Goal: Task Accomplishment & Management: Use online tool/utility

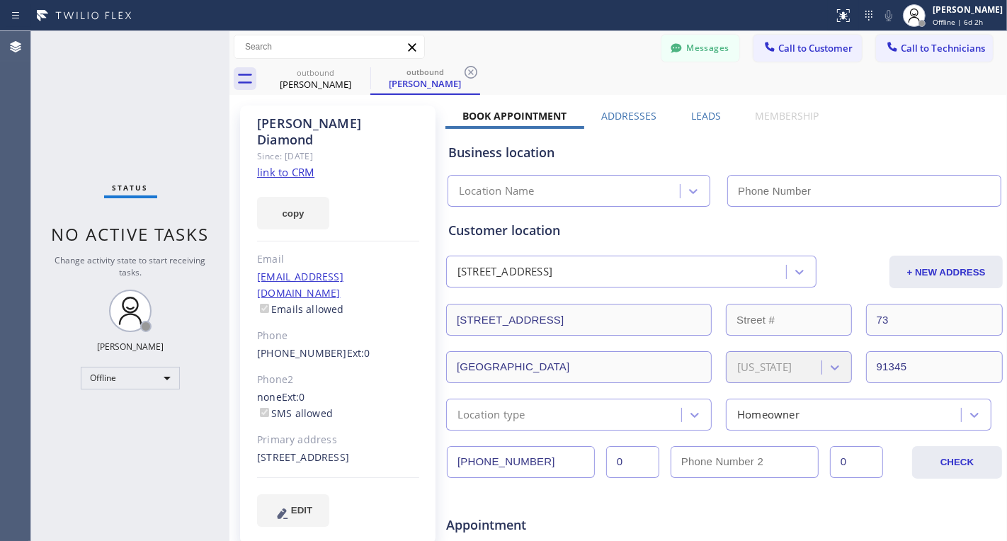
type input "[PHONE_NUMBER]"
click at [355, 69] on icon at bounding box center [361, 72] width 17 height 17
click at [362, 74] on icon at bounding box center [361, 72] width 13 height 13
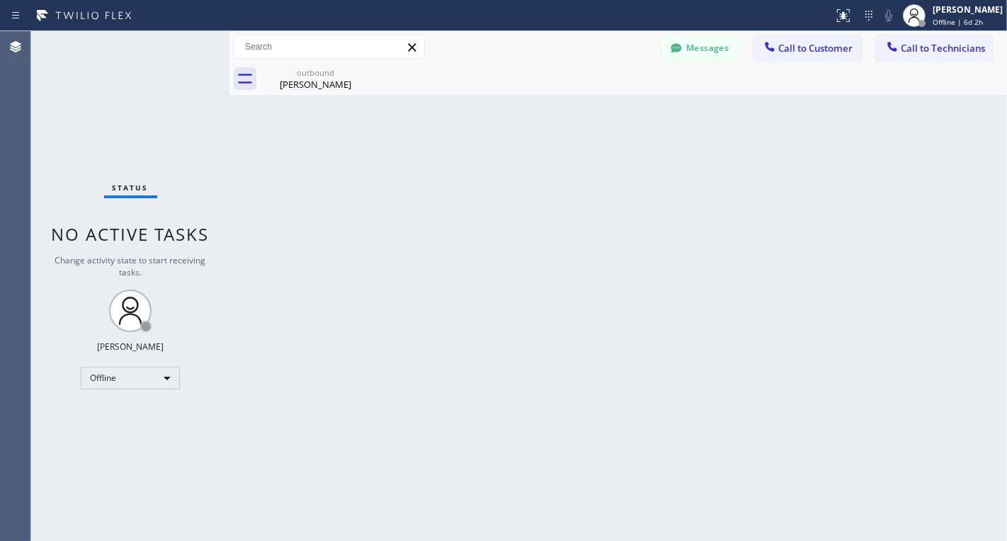
click at [0, 0] on icon at bounding box center [0, 0] width 0 height 0
click at [159, 376] on div "Offline" at bounding box center [130, 378] width 99 height 23
click at [156, 437] on li "Unavailable" at bounding box center [129, 431] width 97 height 17
click at [402, 132] on div "Back to Dashboard Change Sender ID Customers Technicians N [PERSON_NAME] [DATE]…" at bounding box center [617, 286] width 777 height 510
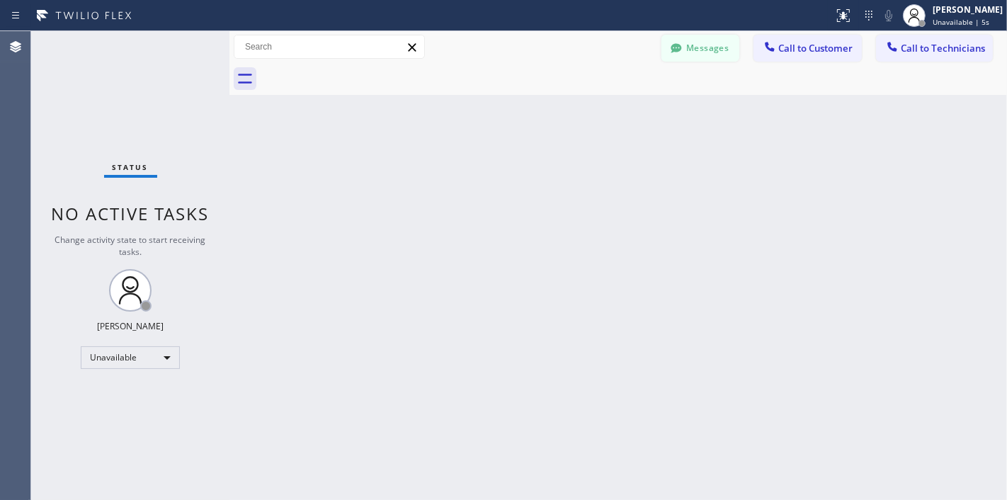
click at [691, 55] on button "Messages" at bounding box center [700, 48] width 78 height 27
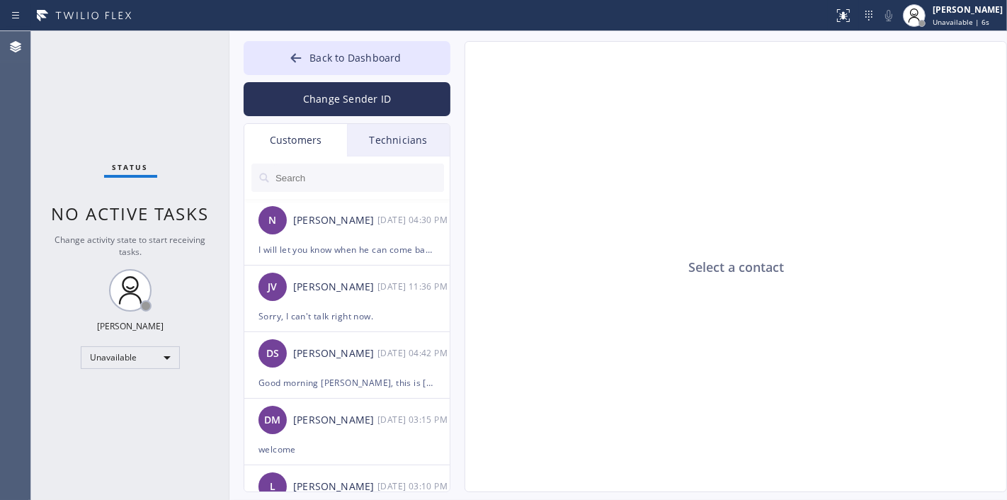
click at [387, 165] on input "text" at bounding box center [359, 178] width 170 height 28
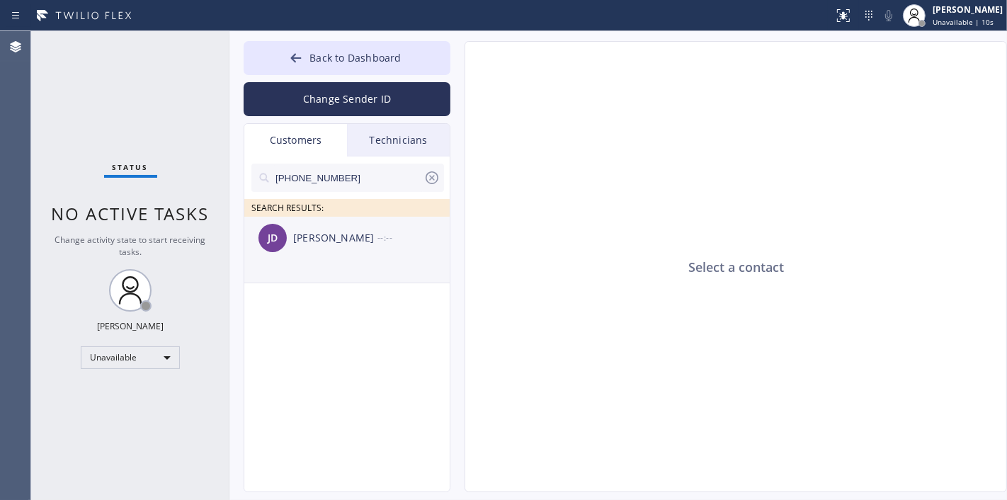
click at [329, 250] on div "[PERSON_NAME] [PERSON_NAME] --:--" at bounding box center [347, 238] width 207 height 42
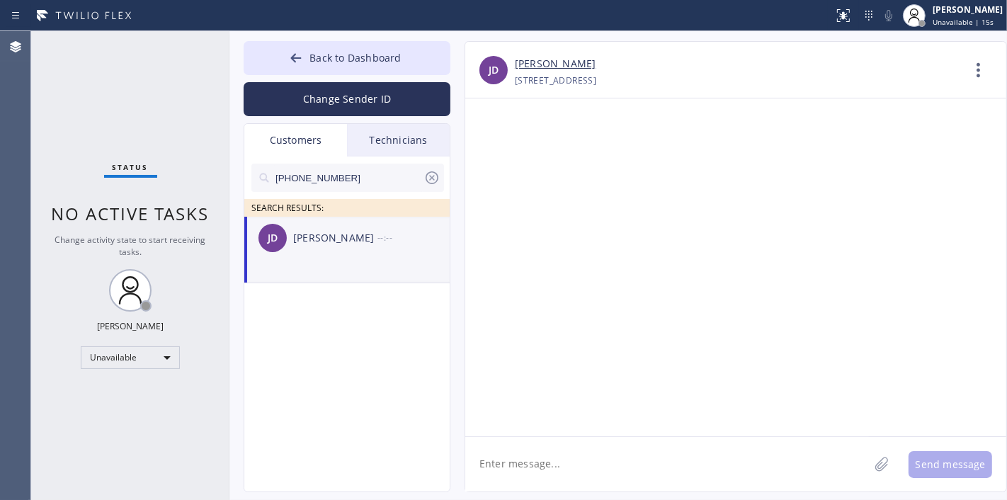
click at [360, 135] on div "Technicians" at bounding box center [398, 140] width 103 height 33
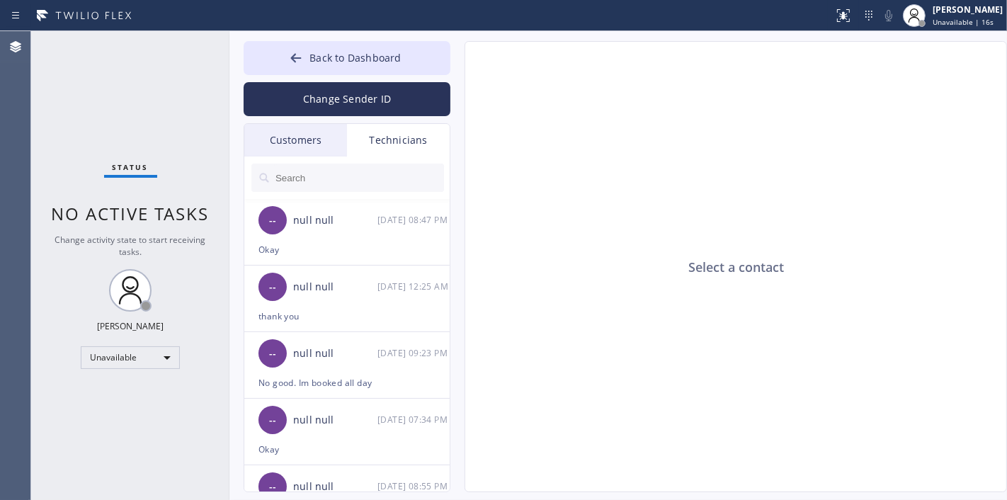
click at [297, 142] on div "Customers" at bounding box center [295, 140] width 103 height 33
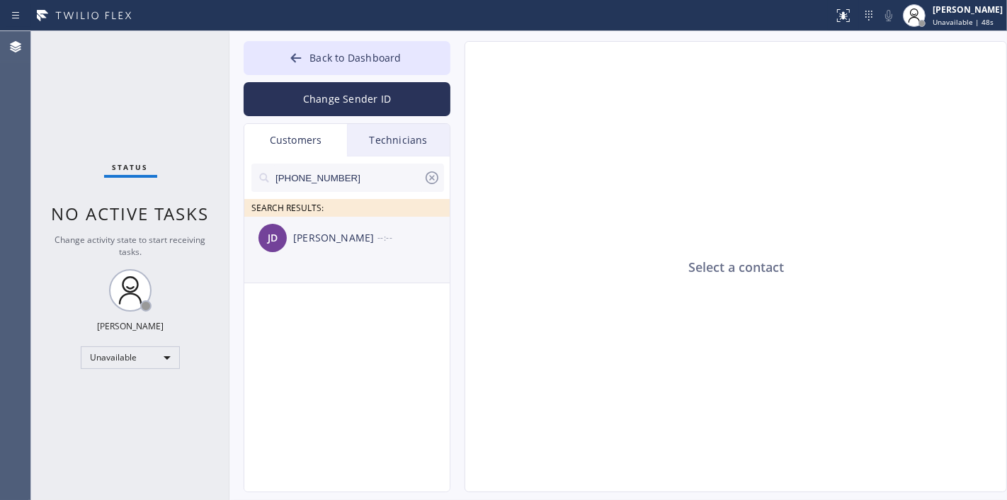
click at [348, 258] on div "[PERSON_NAME] [PERSON_NAME] --:--" at bounding box center [347, 238] width 207 height 42
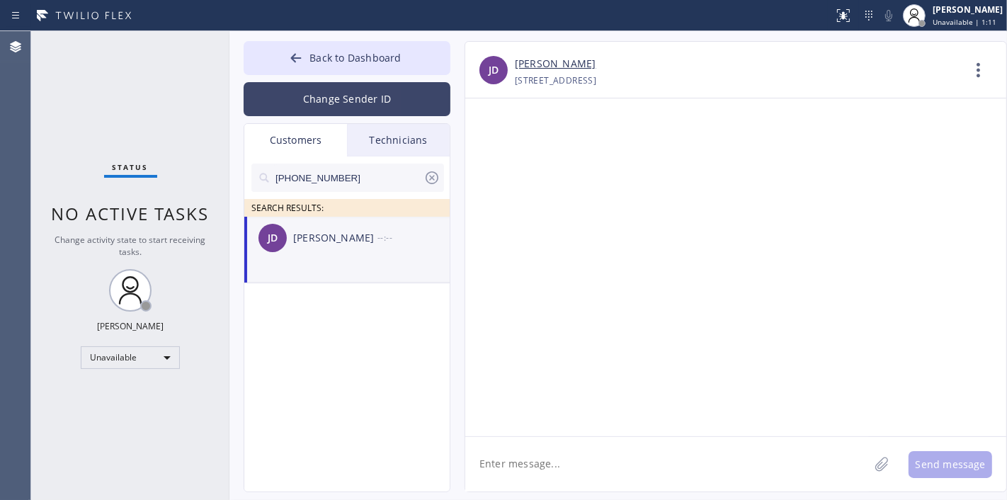
click at [342, 102] on button "Change Sender ID" at bounding box center [347, 99] width 207 height 34
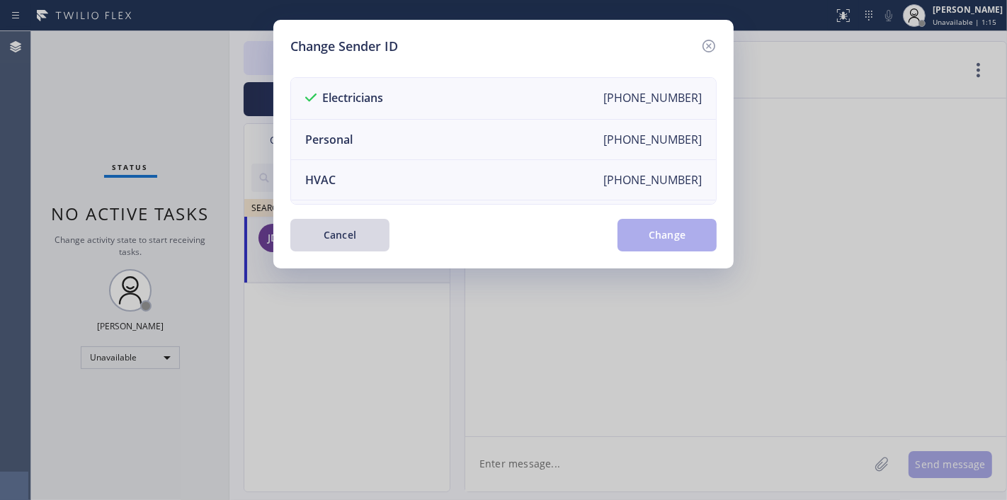
click at [430, 349] on div "Change Sender ID Electricians [PHONE_NUMBER] Personal [PHONE_NUMBER] HVAC [PHON…" at bounding box center [503, 250] width 1007 height 500
click at [707, 39] on icon at bounding box center [708, 46] width 17 height 17
